Goal: Information Seeking & Learning: Learn about a topic

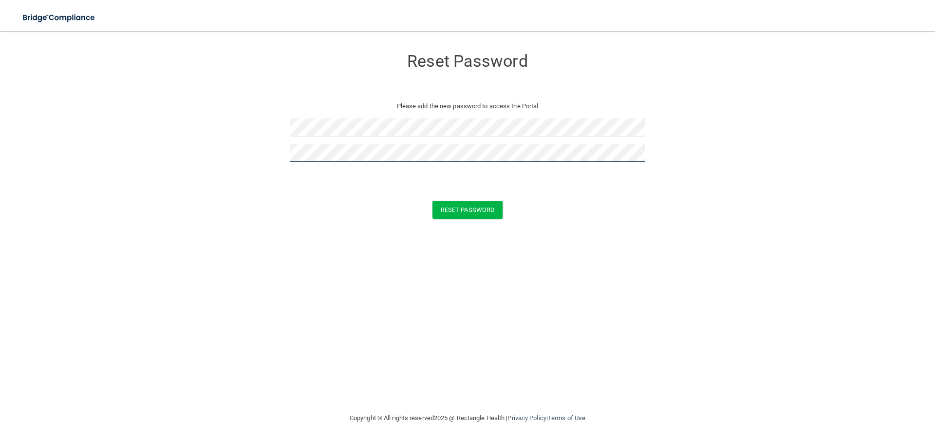
click at [433, 201] on button "Reset Password" at bounding box center [468, 210] width 70 height 18
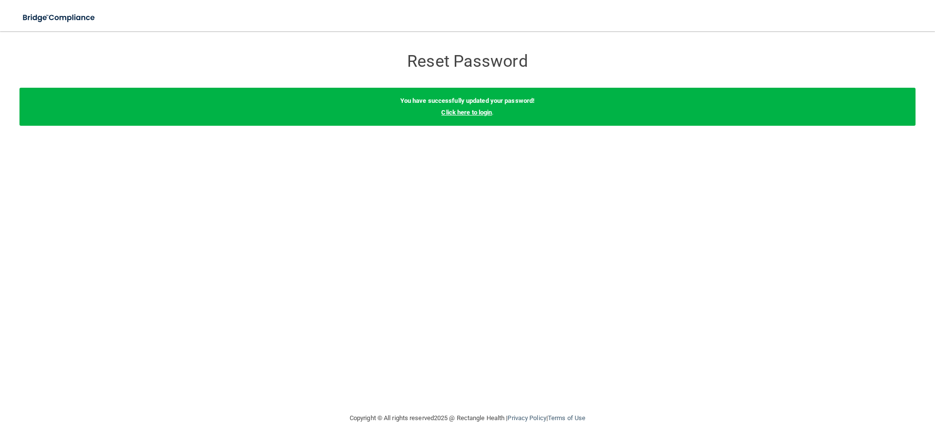
click at [479, 113] on link "Click here to login" at bounding box center [466, 112] width 51 height 7
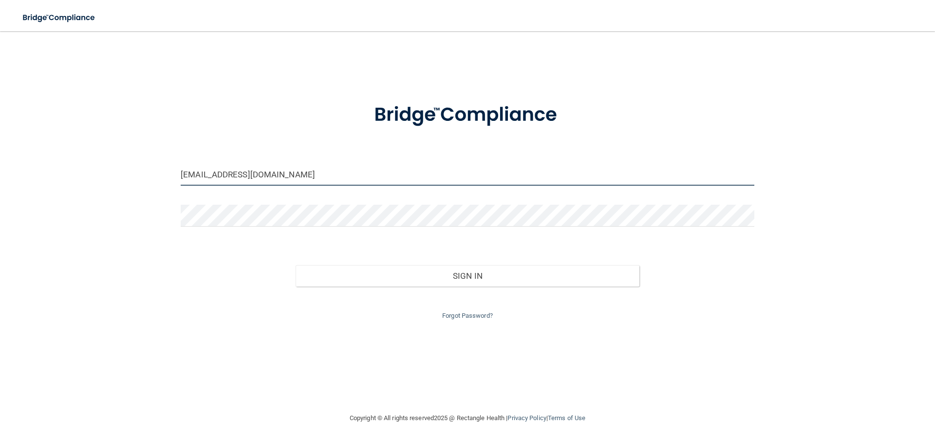
drag, startPoint x: 299, startPoint y: 177, endPoint x: 98, endPoint y: 177, distance: 201.2
click at [98, 177] on div "Plaster@familyfirstif.com Invalid email/password. You don't have permission to …" at bounding box center [467, 222] width 896 height 362
type input "[EMAIL_ADDRESS][DOMAIN_NAME]"
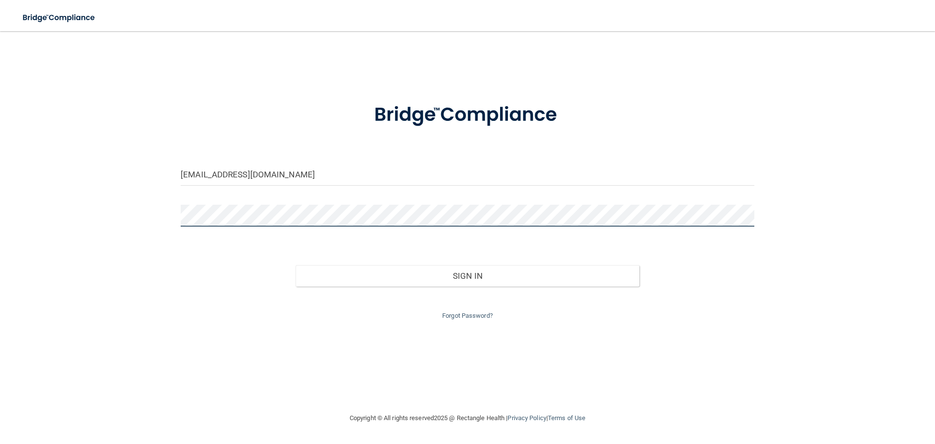
click at [170, 221] on div "nloftus@familyfirstif.com Invalid email/password. You don't have permission to …" at bounding box center [467, 222] width 896 height 362
click at [296, 265] on button "Sign In" at bounding box center [468, 275] width 344 height 21
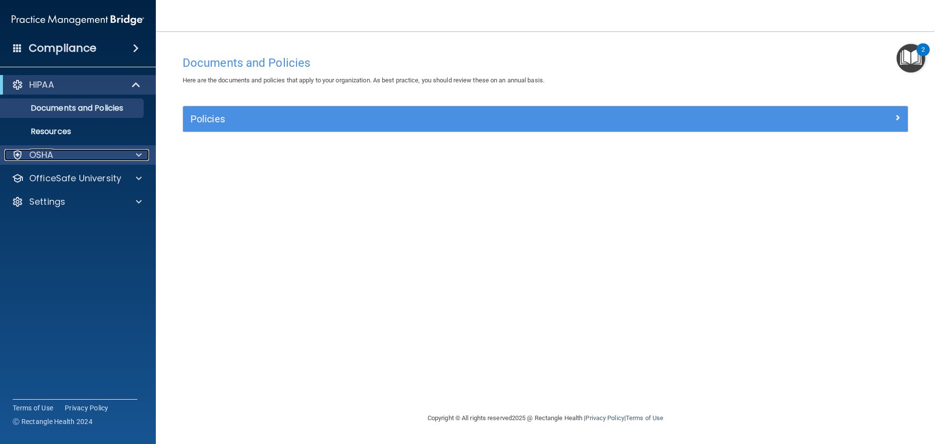
click at [145, 150] on div at bounding box center [137, 155] width 24 height 12
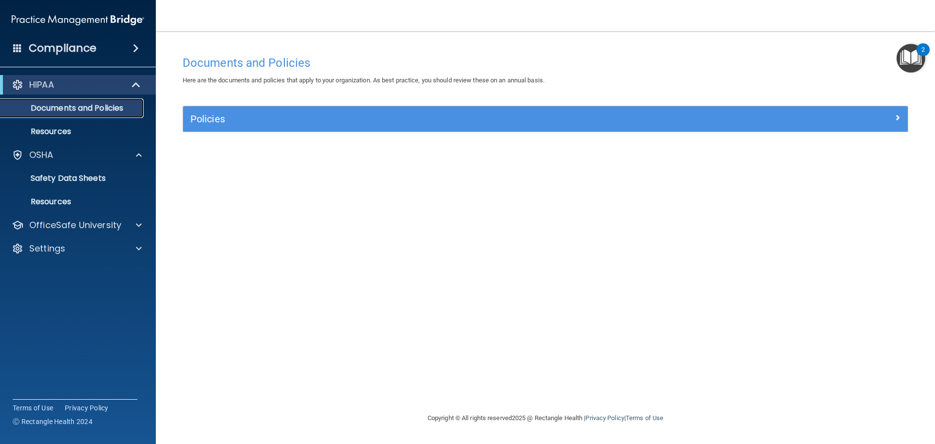
click at [53, 108] on p "Documents and Policies" at bounding box center [72, 108] width 133 height 10
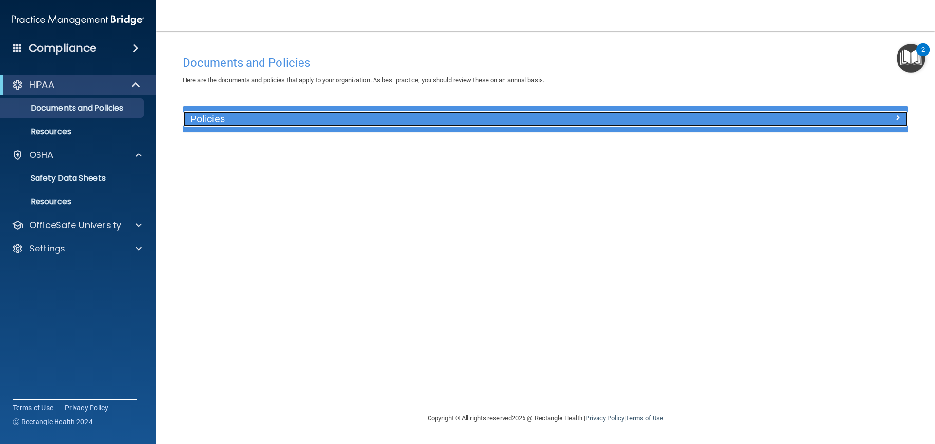
click at [897, 117] on span at bounding box center [898, 118] width 6 height 12
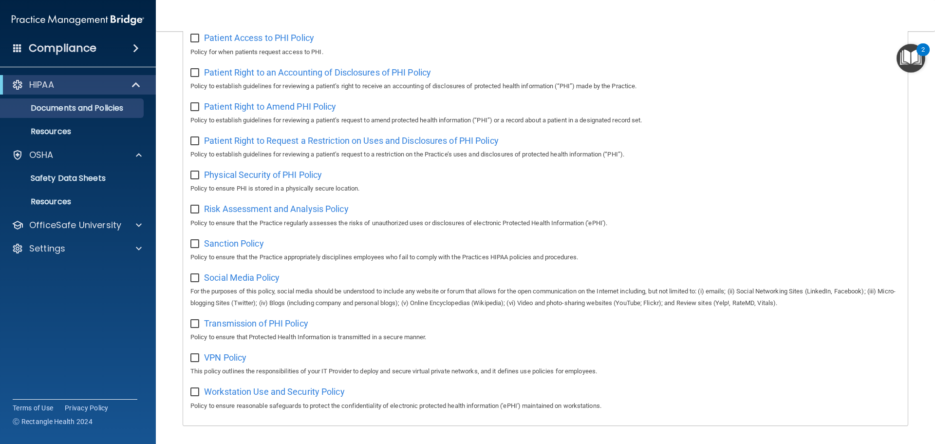
scroll to position [533, 0]
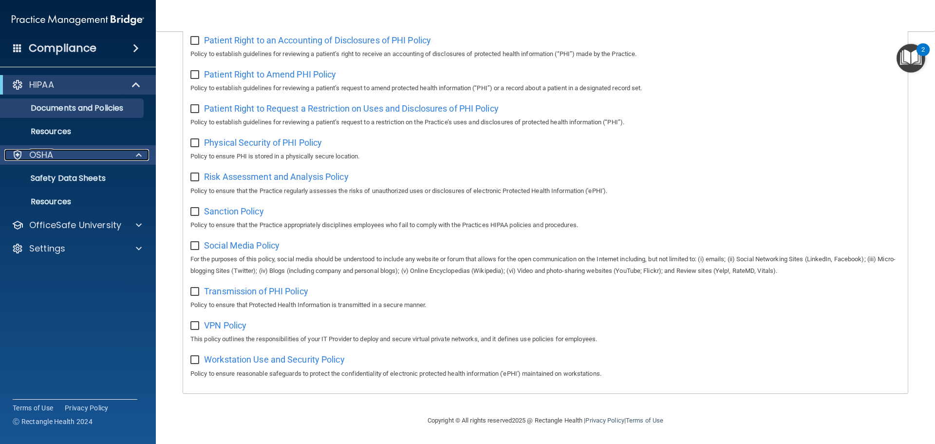
click at [132, 155] on div at bounding box center [137, 155] width 24 height 12
click at [126, 155] on div at bounding box center [137, 155] width 24 height 12
click at [72, 129] on p "Resources" at bounding box center [72, 132] width 133 height 10
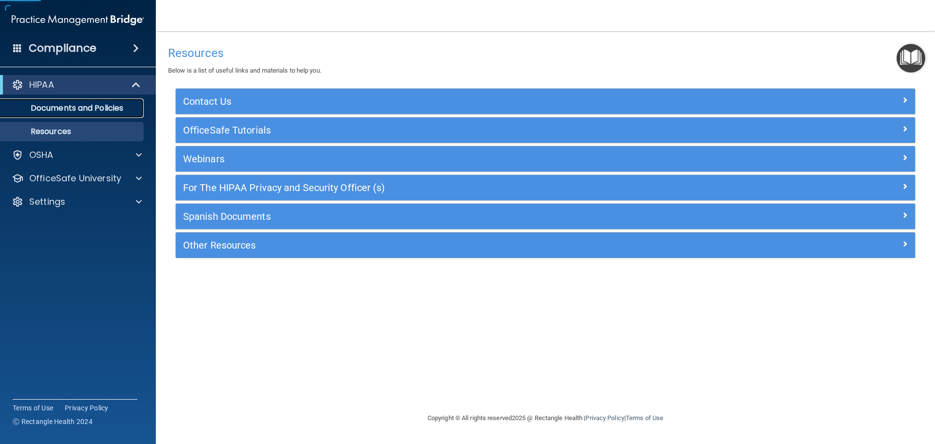
click at [103, 115] on link "Documents and Policies" at bounding box center [66, 107] width 153 height 19
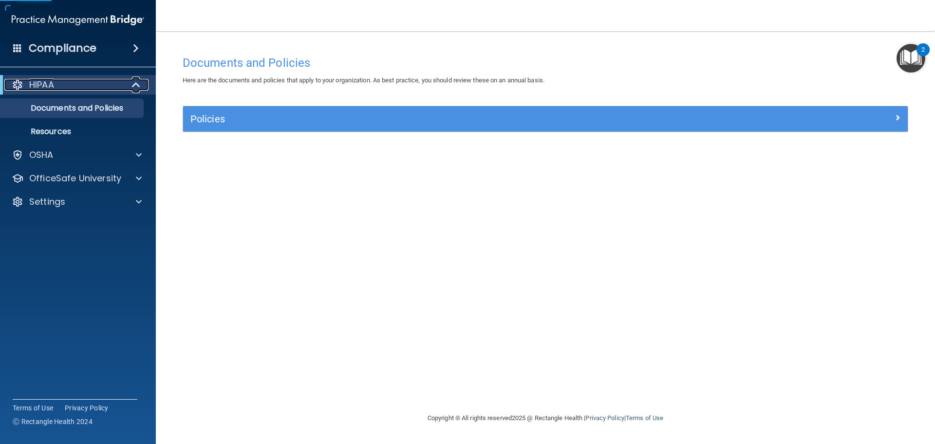
click at [133, 86] on span at bounding box center [137, 85] width 8 height 12
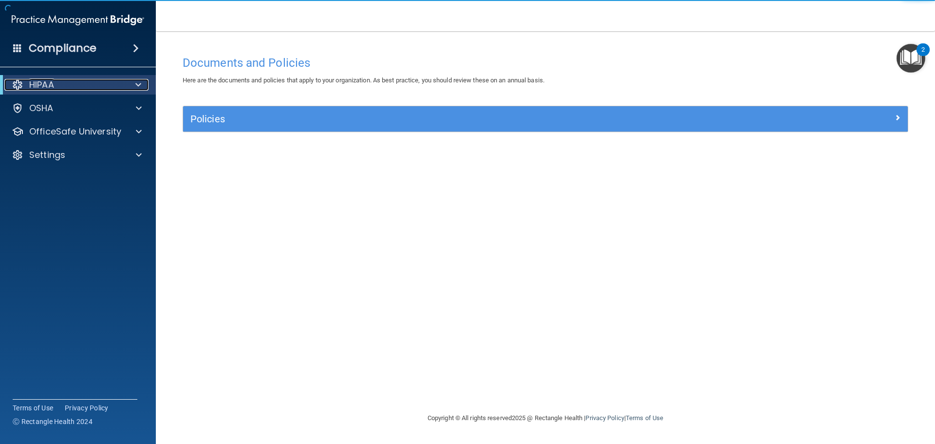
click at [133, 86] on div at bounding box center [137, 85] width 24 height 12
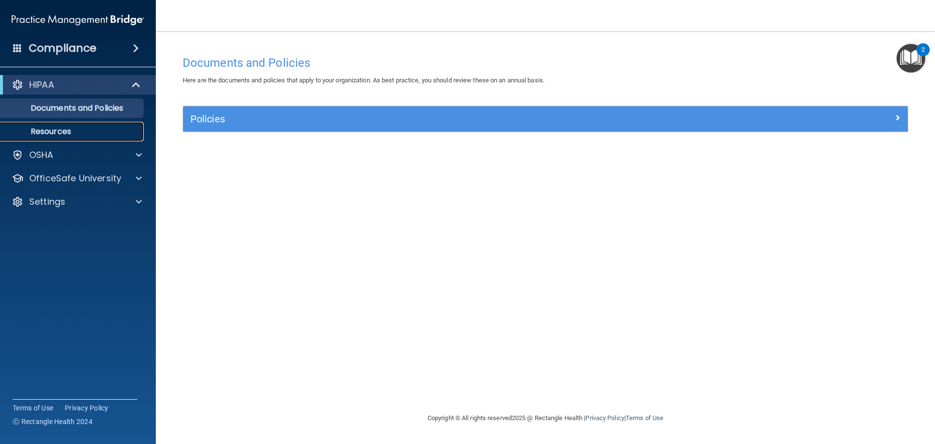
click at [70, 133] on p "Resources" at bounding box center [72, 132] width 133 height 10
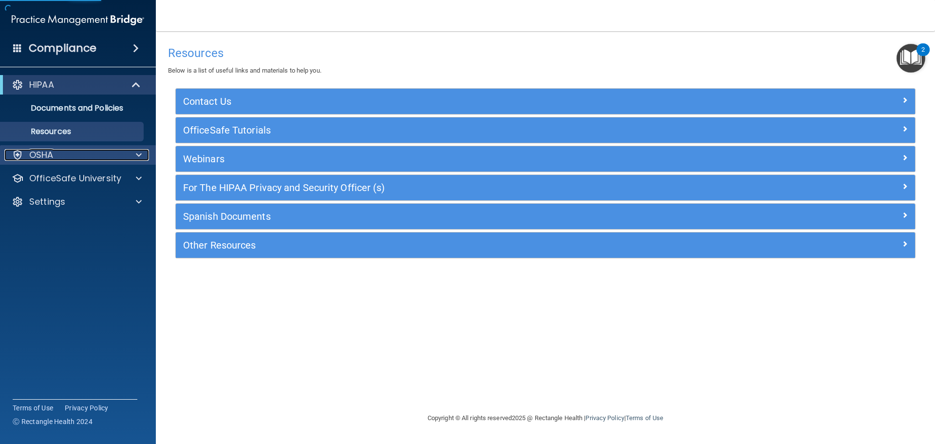
click at [143, 153] on div at bounding box center [137, 155] width 24 height 12
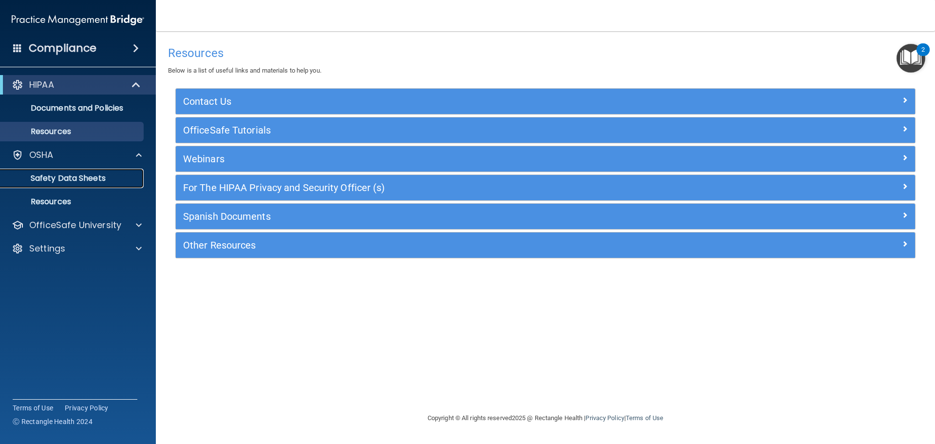
click at [83, 178] on p "Safety Data Sheets" at bounding box center [72, 178] width 133 height 10
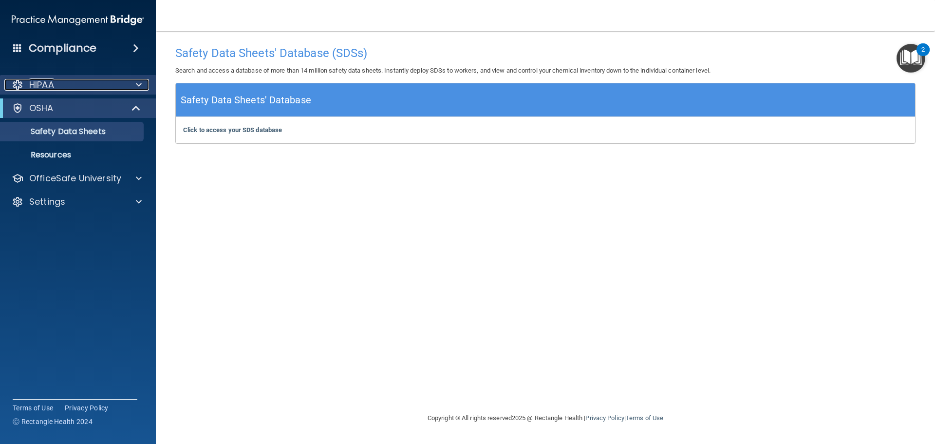
click at [142, 84] on div at bounding box center [137, 85] width 24 height 12
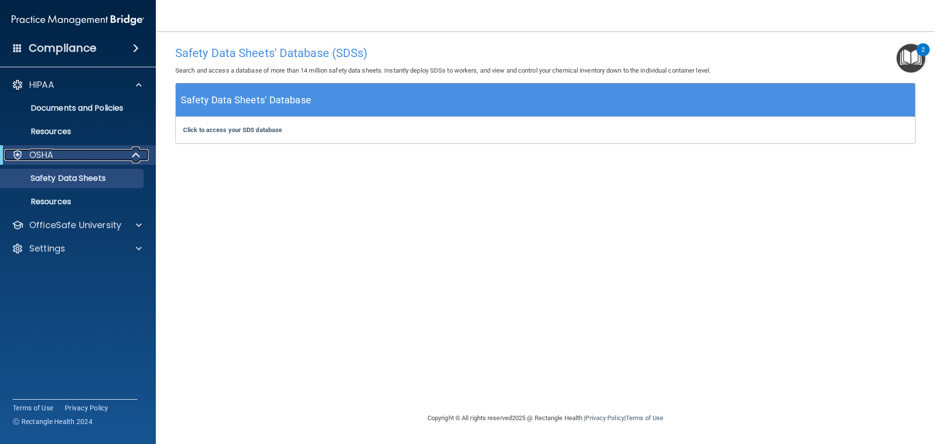
click at [138, 154] on span at bounding box center [137, 155] width 8 height 12
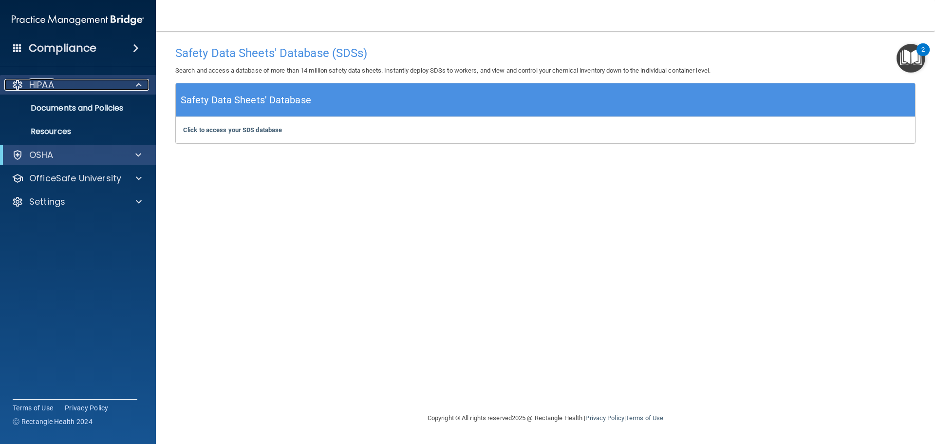
click at [133, 87] on div at bounding box center [137, 85] width 24 height 12
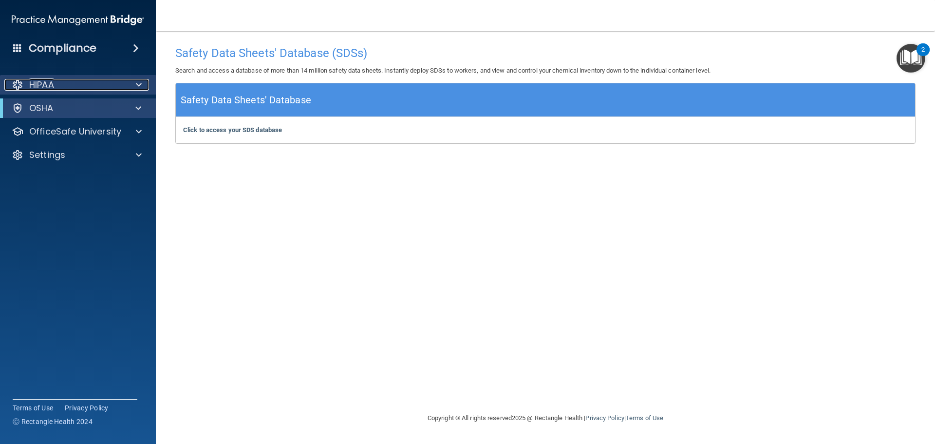
click at [136, 84] on span at bounding box center [139, 85] width 6 height 12
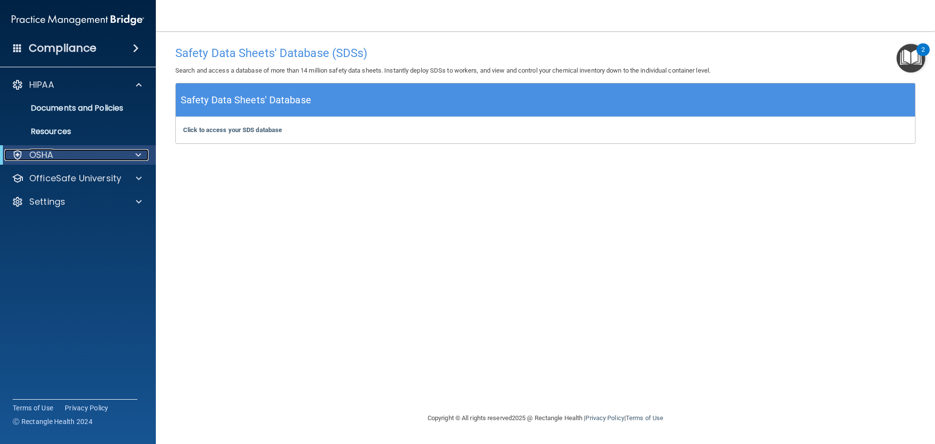
click at [144, 156] on div at bounding box center [137, 155] width 24 height 12
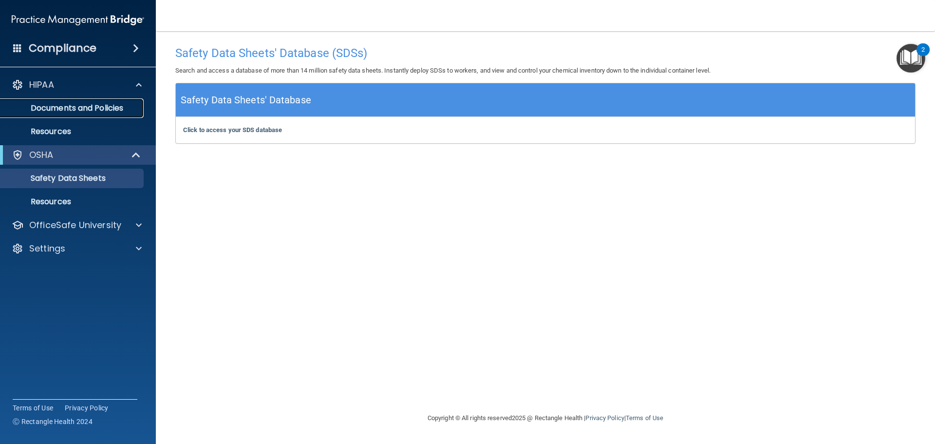
click at [103, 103] on p "Documents and Policies" at bounding box center [72, 108] width 133 height 10
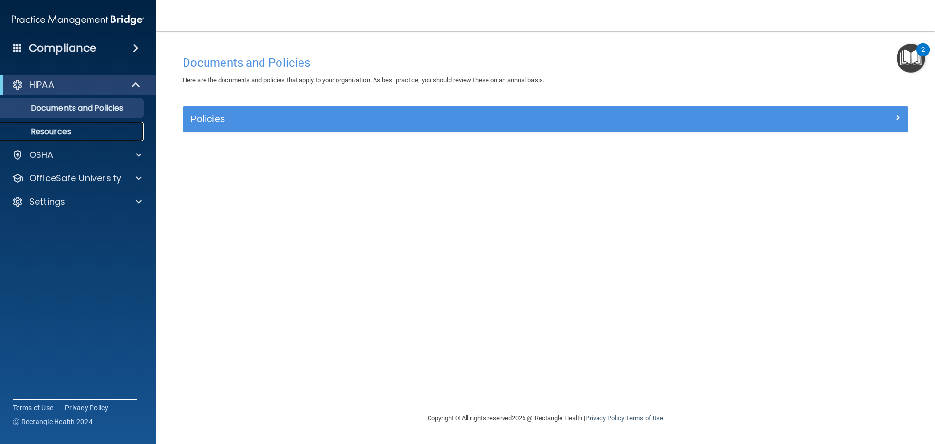
click at [50, 127] on p "Resources" at bounding box center [72, 132] width 133 height 10
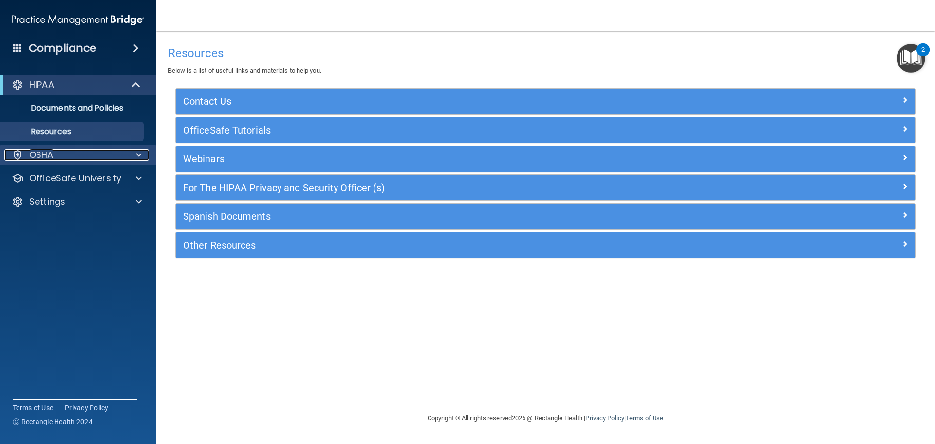
click at [140, 154] on span at bounding box center [139, 155] width 6 height 12
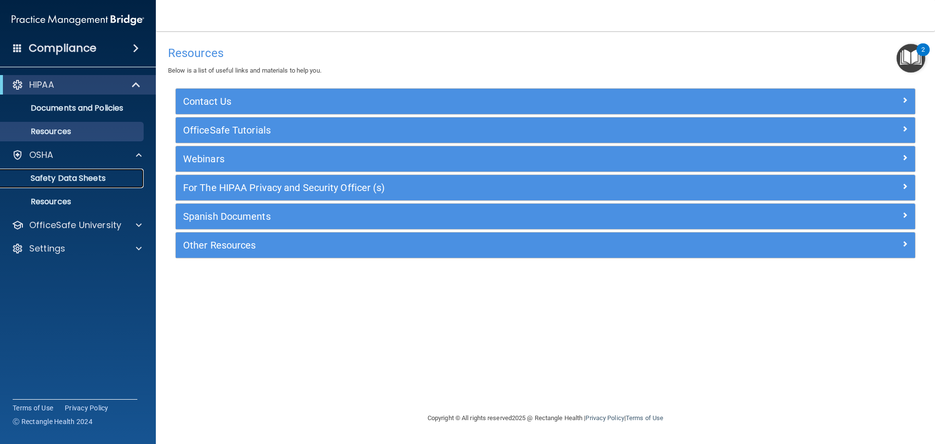
click at [101, 178] on p "Safety Data Sheets" at bounding box center [72, 178] width 133 height 10
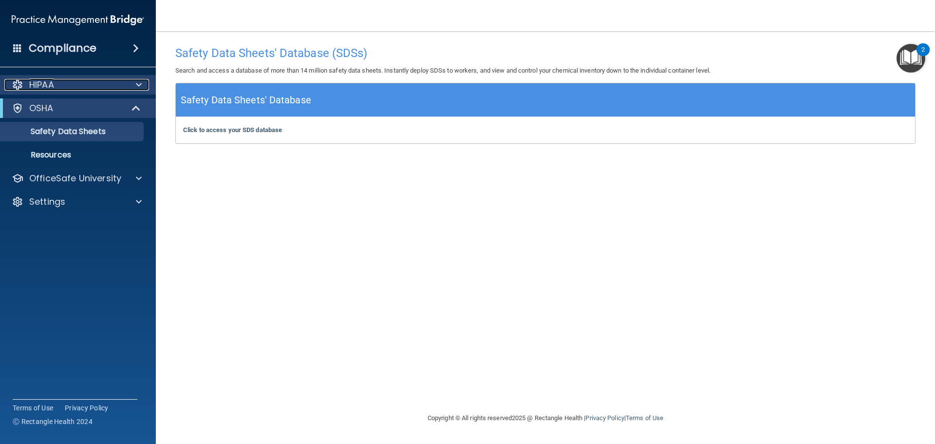
click at [139, 81] on span at bounding box center [139, 85] width 6 height 12
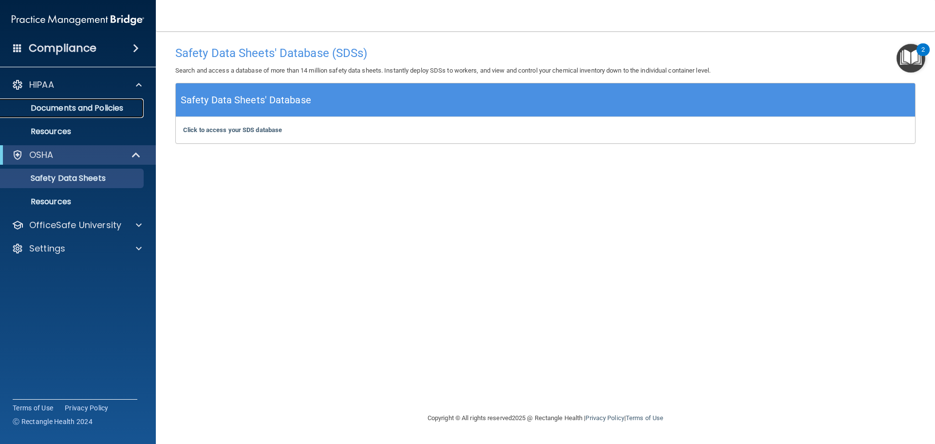
click at [109, 107] on p "Documents and Policies" at bounding box center [72, 108] width 133 height 10
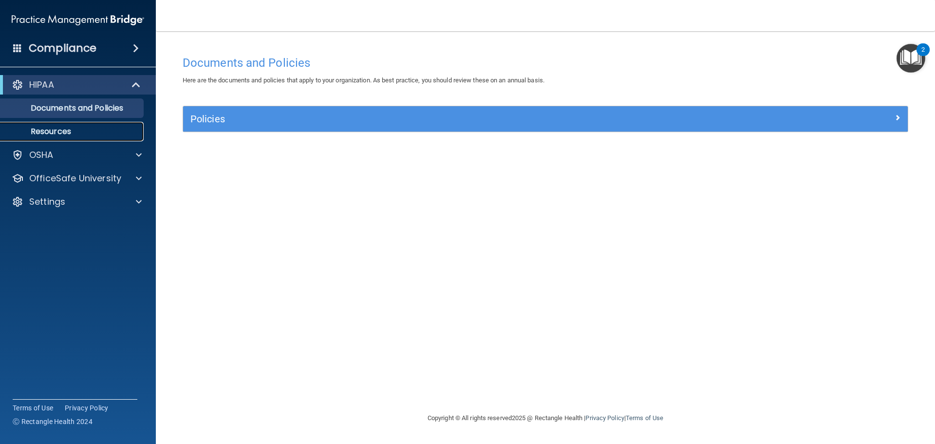
click at [74, 126] on link "Resources" at bounding box center [66, 131] width 153 height 19
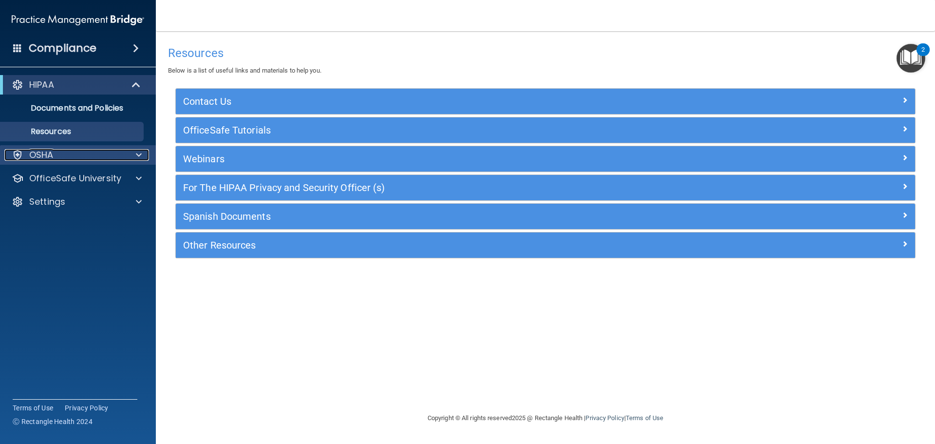
click at [141, 153] on span at bounding box center [139, 155] width 6 height 12
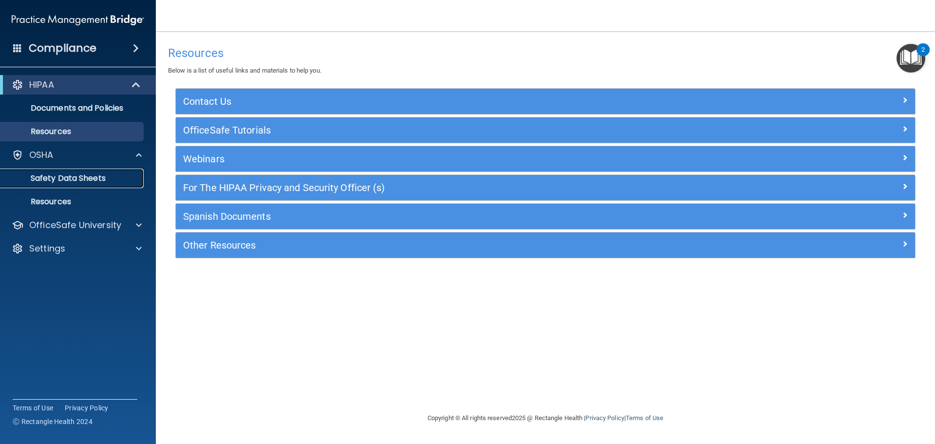
click at [100, 176] on p "Safety Data Sheets" at bounding box center [72, 178] width 133 height 10
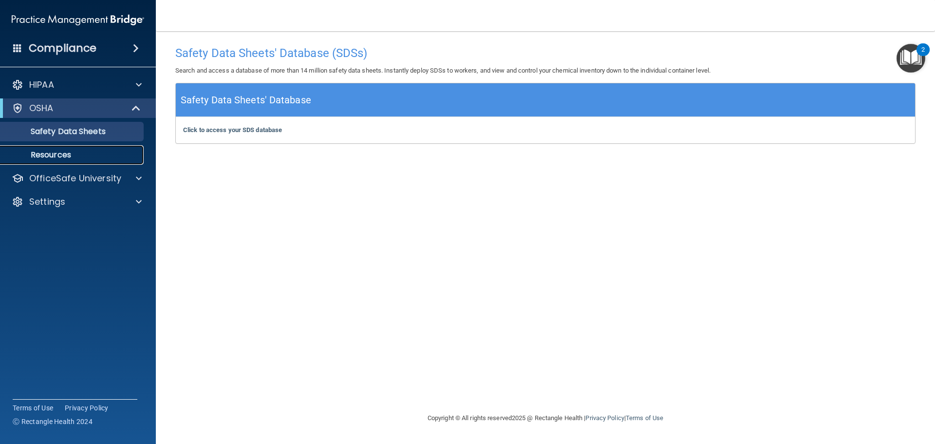
click at [66, 155] on p "Resources" at bounding box center [72, 155] width 133 height 10
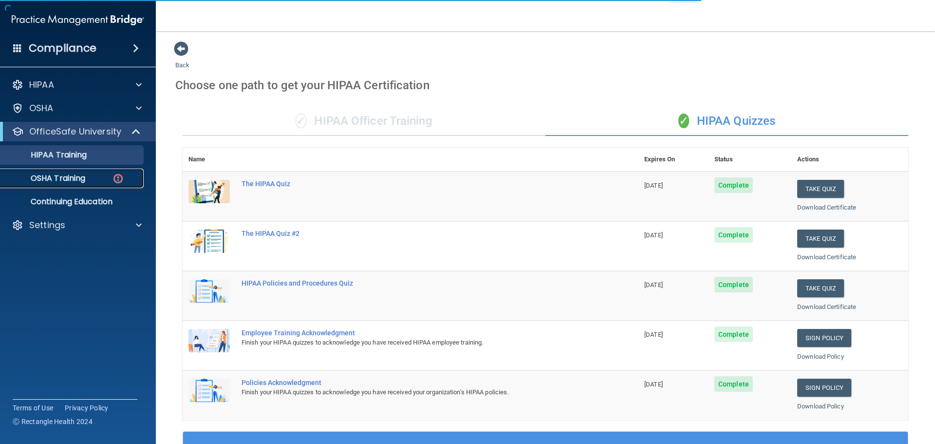
click at [95, 176] on div "OSHA Training" at bounding box center [72, 178] width 133 height 10
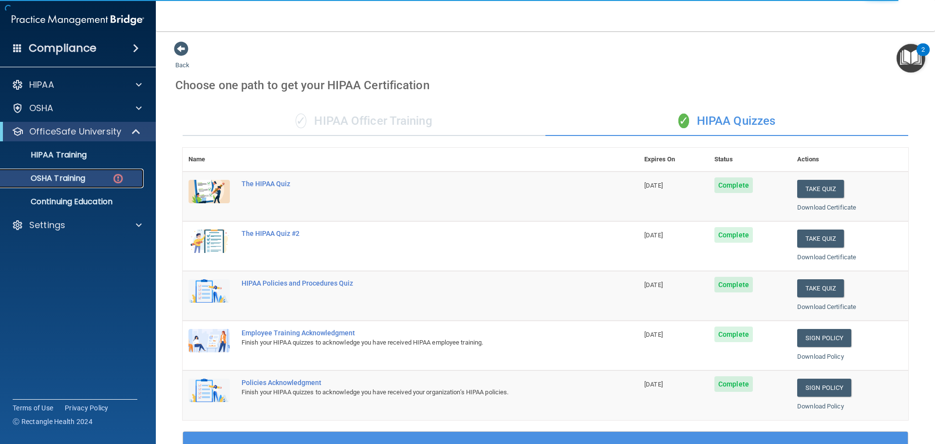
click at [92, 178] on div "OSHA Training" at bounding box center [72, 178] width 133 height 10
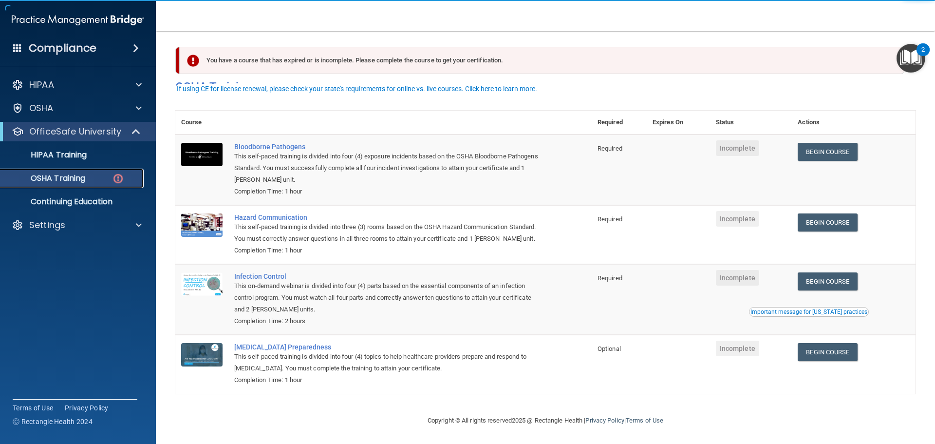
scroll to position [16, 0]
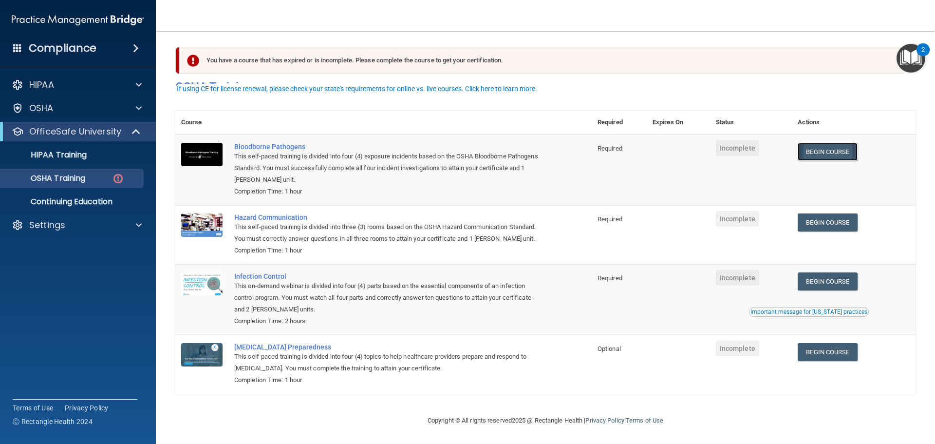
click at [826, 144] on link "Begin Course" at bounding box center [827, 152] width 59 height 18
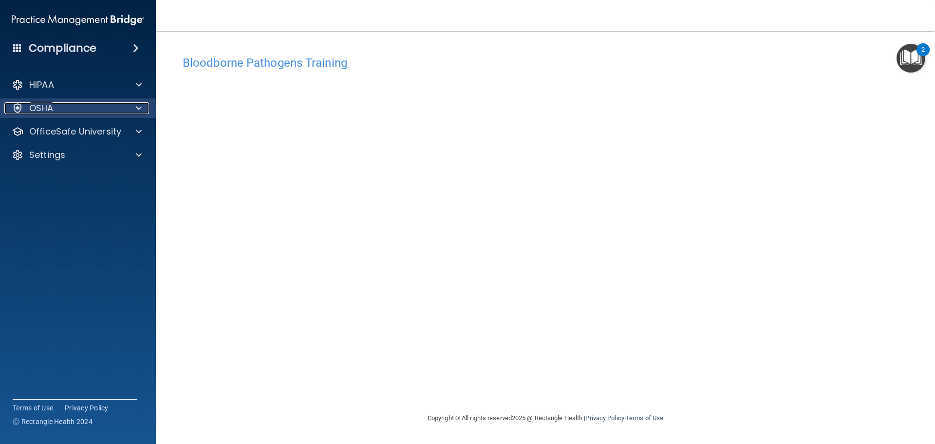
click at [137, 109] on span at bounding box center [139, 108] width 6 height 12
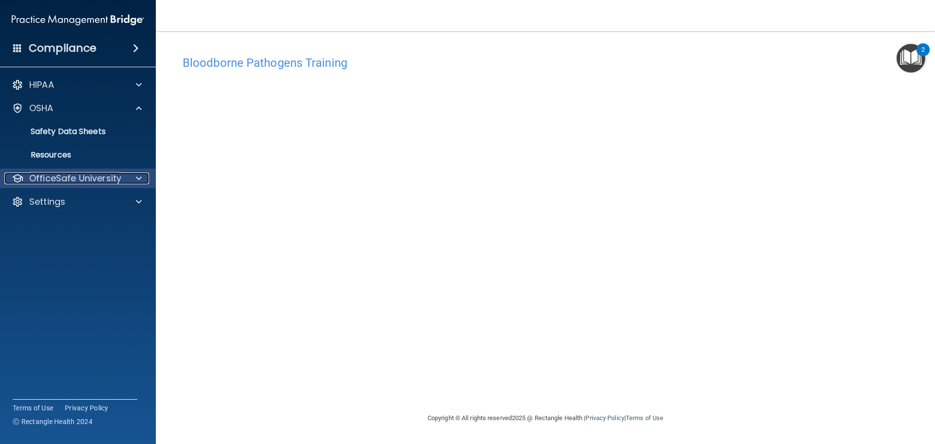
click at [139, 175] on span at bounding box center [139, 178] width 6 height 12
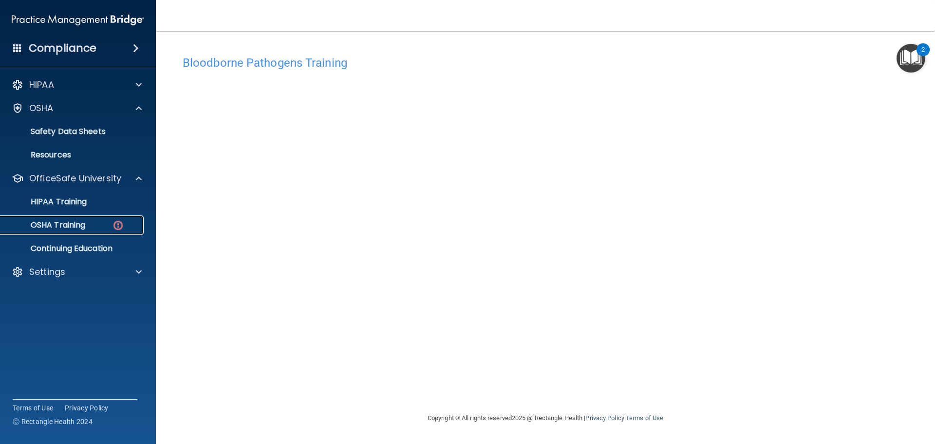
click at [118, 226] on img at bounding box center [118, 225] width 12 height 12
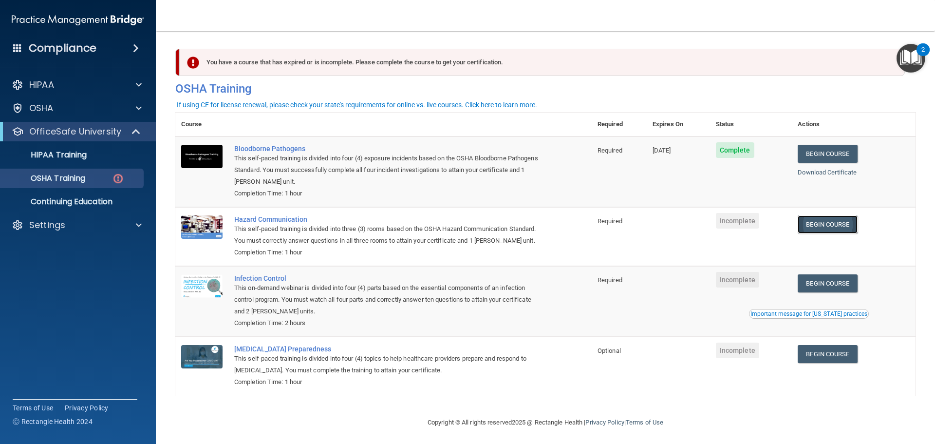
click at [827, 224] on link "Begin Course" at bounding box center [827, 224] width 59 height 18
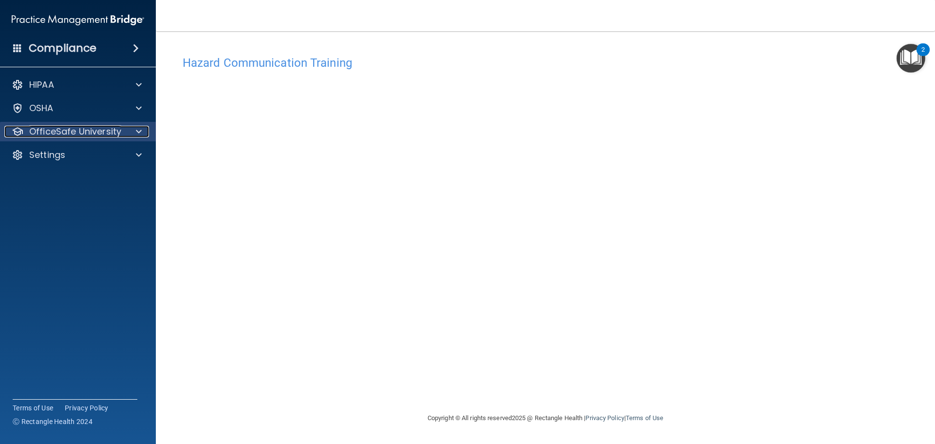
click at [136, 132] on span at bounding box center [139, 132] width 6 height 12
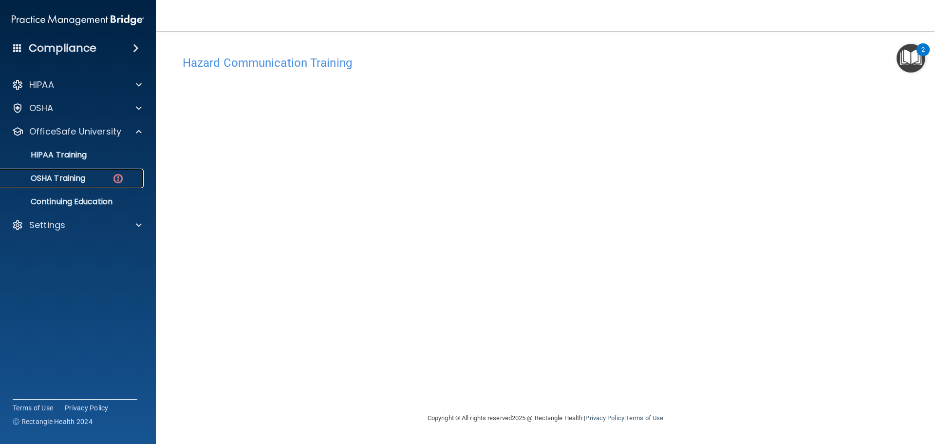
click at [118, 178] on img at bounding box center [118, 178] width 12 height 12
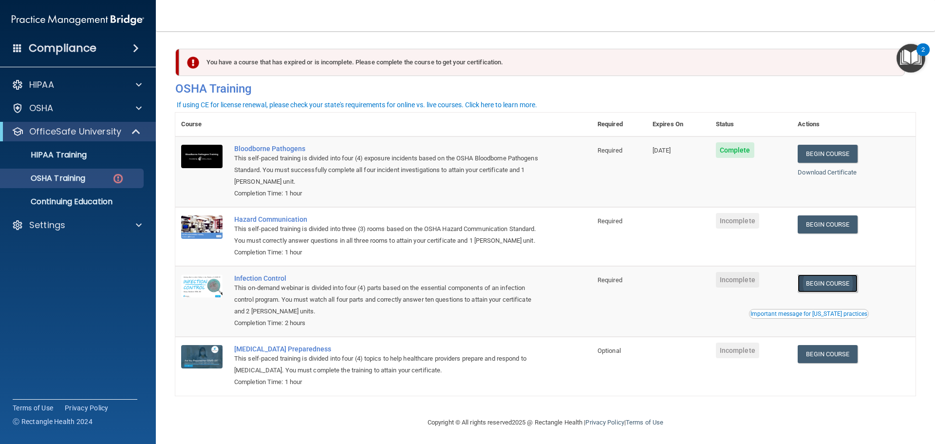
click at [824, 292] on link "Begin Course" at bounding box center [827, 283] width 59 height 18
click at [740, 287] on span "Incomplete" at bounding box center [737, 280] width 43 height 16
click at [819, 292] on link "Begin Course" at bounding box center [827, 283] width 59 height 18
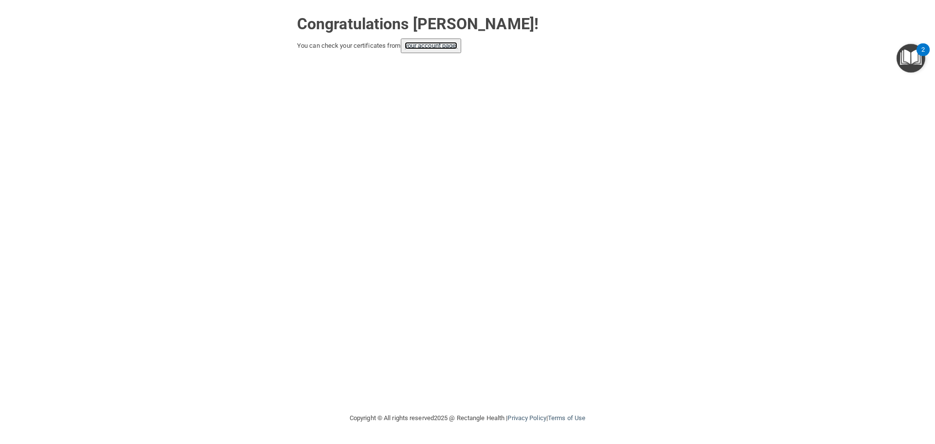
click at [444, 44] on link "your account page!" at bounding box center [431, 45] width 53 height 7
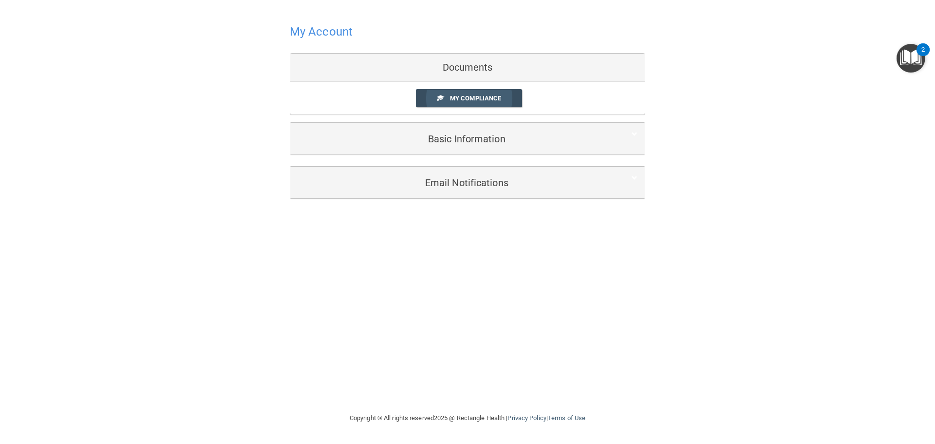
click at [490, 102] on link "My Compliance" at bounding box center [469, 98] width 107 height 18
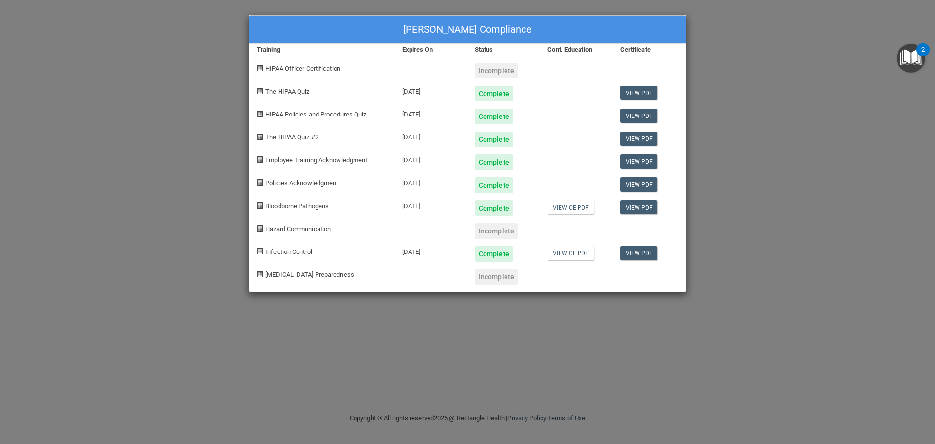
click at [731, 56] on div "Nikosha Loftus's Compliance Training Expires On Status Cont. Education Certific…" at bounding box center [467, 222] width 935 height 444
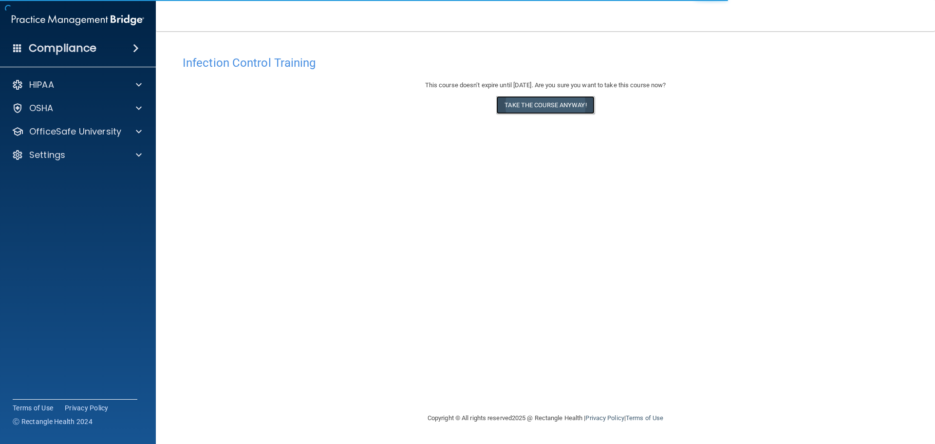
click at [569, 107] on button "Take the course anyway!" at bounding box center [545, 105] width 98 height 18
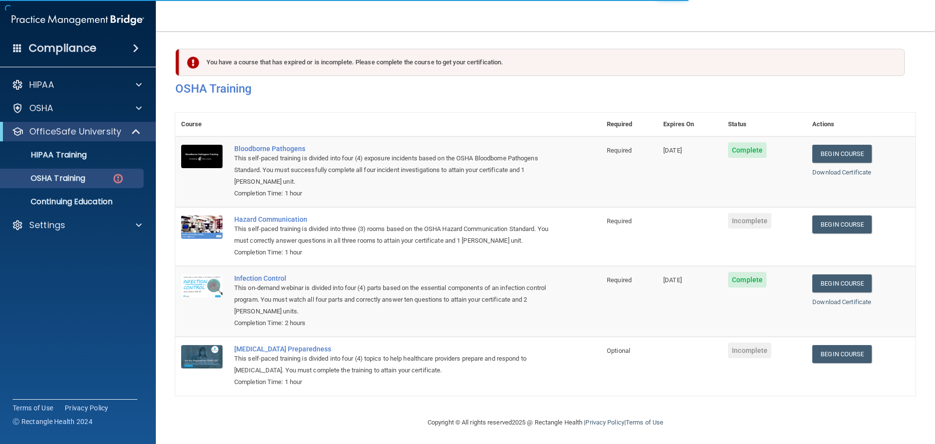
scroll to position [4, 0]
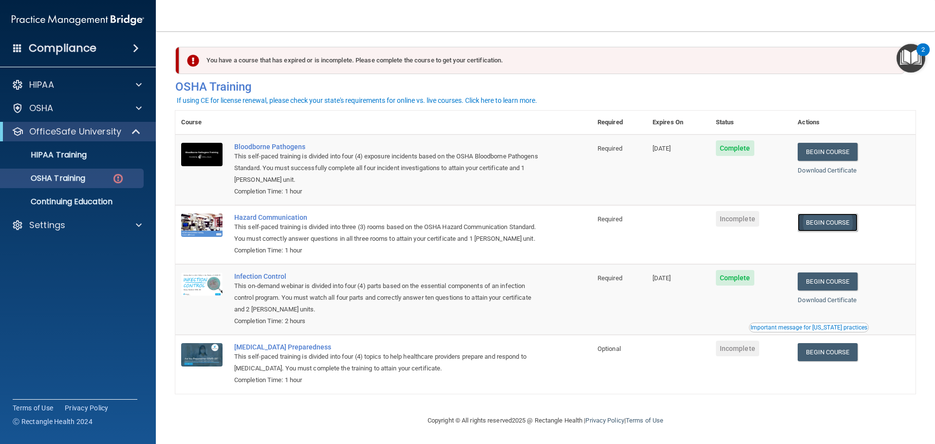
click at [847, 215] on link "Begin Course" at bounding box center [827, 222] width 59 height 18
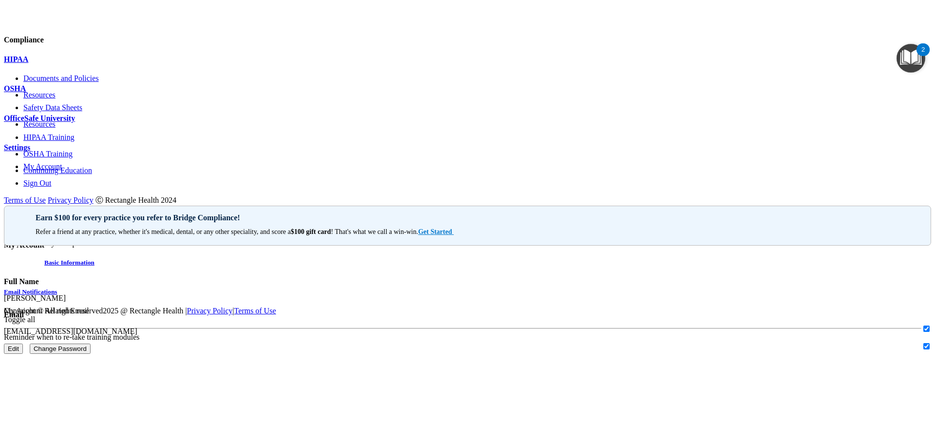
click at [142, 131] on div at bounding box center [468, 131] width 928 height 0
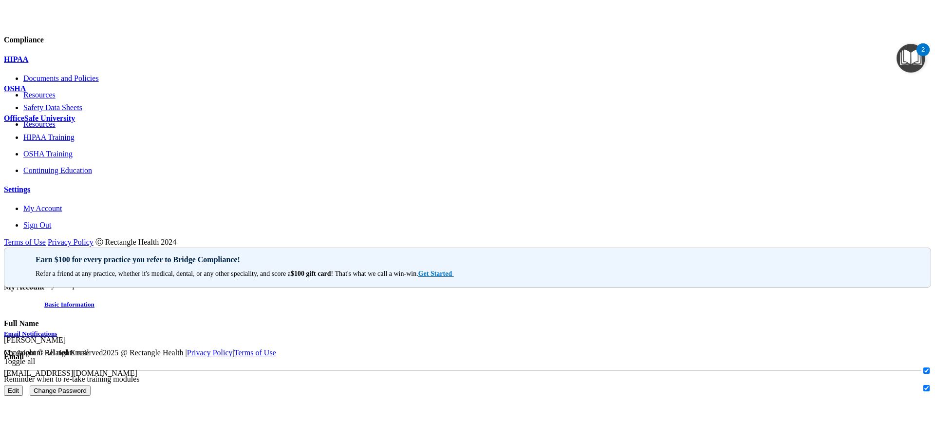
click at [93, 158] on div "OSHA Training" at bounding box center [477, 154] width 908 height 9
